Goal: Find specific page/section: Find specific page/section

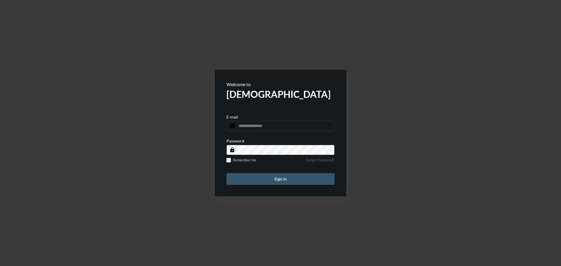
type input "**********"
click at [301, 182] on button "Sign in" at bounding box center [280, 179] width 108 height 12
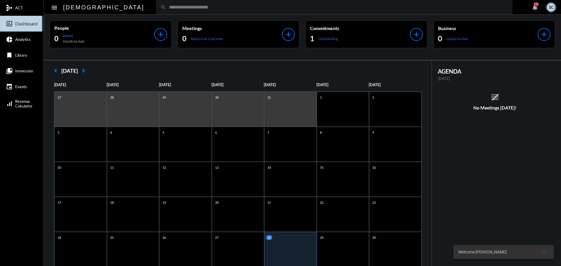
click at [199, 12] on div "search" at bounding box center [334, 7] width 357 height 14
click at [194, 7] on input "text" at bounding box center [337, 7] width 342 height 5
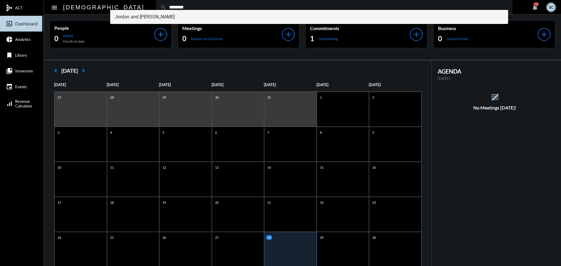
type input "********"
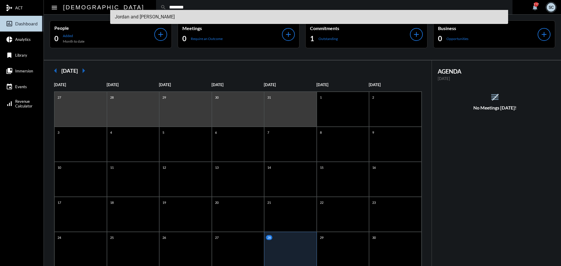
drag, startPoint x: 197, startPoint y: 17, endPoint x: 198, endPoint y: 9, distance: 7.4
click at [197, 15] on span "Jordan and Stacy Kirshner" at bounding box center [309, 17] width 389 height 14
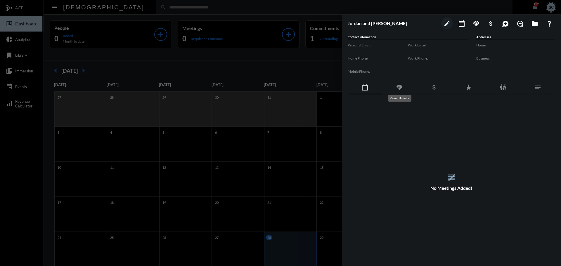
click at [400, 87] on mat-icon "handshake" at bounding box center [399, 87] width 7 height 7
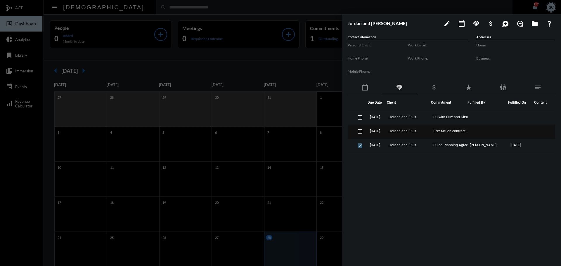
click at [427, 130] on td "Jordan and Stacy Kirshner" at bounding box center [409, 132] width 44 height 14
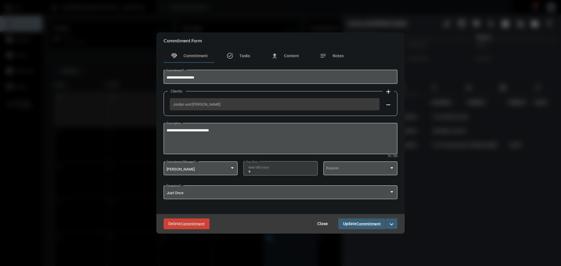
click at [329, 221] on button "Close" at bounding box center [323, 224] width 20 height 11
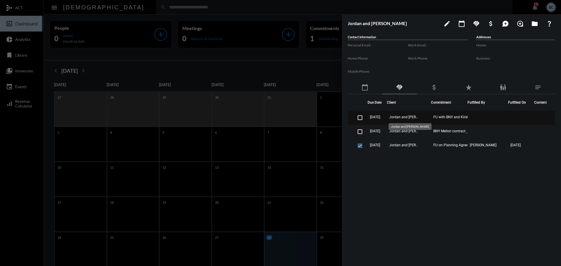
click at [409, 116] on span "Jordan and Stacy Kirshner" at bounding box center [403, 117] width 29 height 4
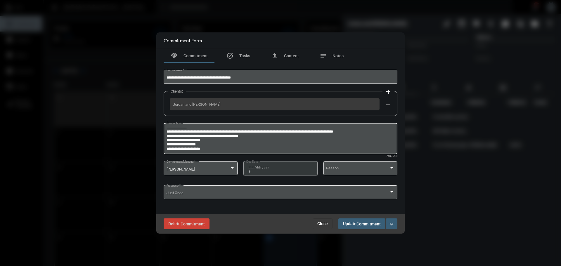
scroll to position [4, 0]
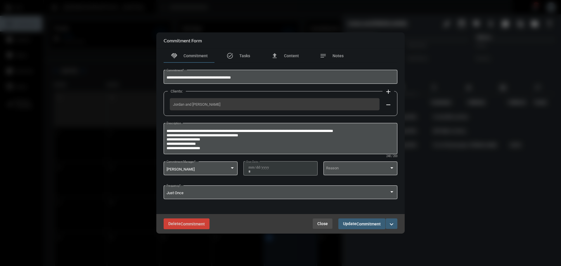
click at [320, 224] on span "Close" at bounding box center [322, 224] width 11 height 5
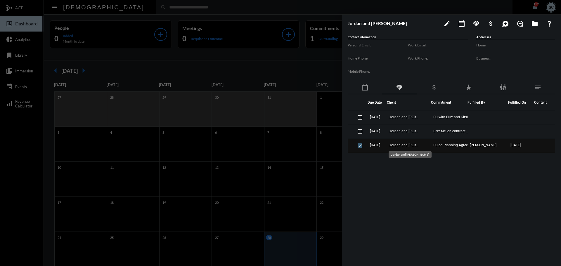
click at [412, 145] on span "Jordan and Stacy Kirshner" at bounding box center [403, 145] width 29 height 4
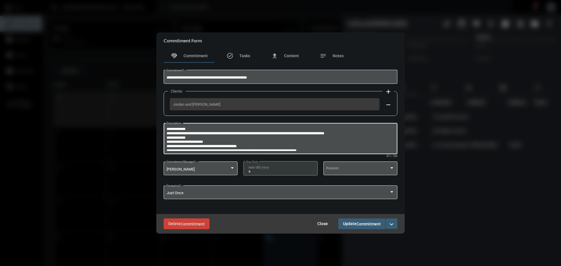
scroll to position [0, 0]
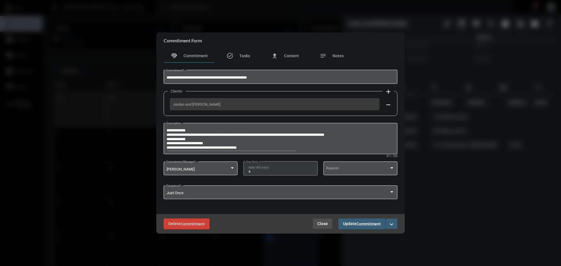
click at [324, 222] on span "Close" at bounding box center [322, 224] width 11 height 5
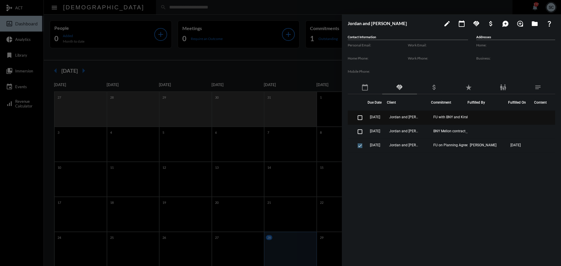
click at [425, 117] on td "Jordan and Stacy Kirshner" at bounding box center [409, 118] width 44 height 14
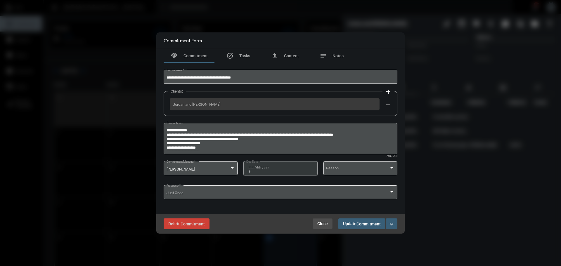
click at [325, 224] on span "Close" at bounding box center [322, 224] width 11 height 5
